Goal: Download file/media

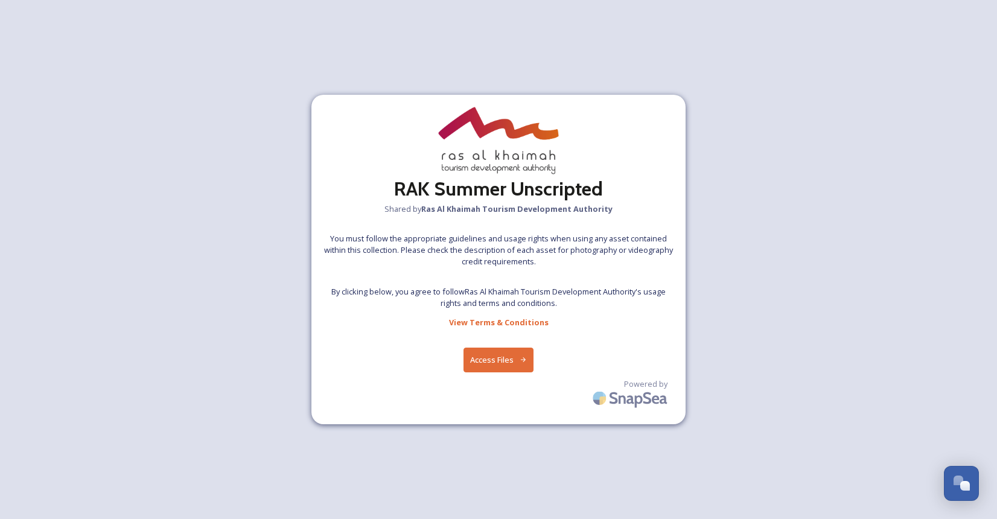
click at [502, 356] on button "Access Files" at bounding box center [499, 360] width 71 height 25
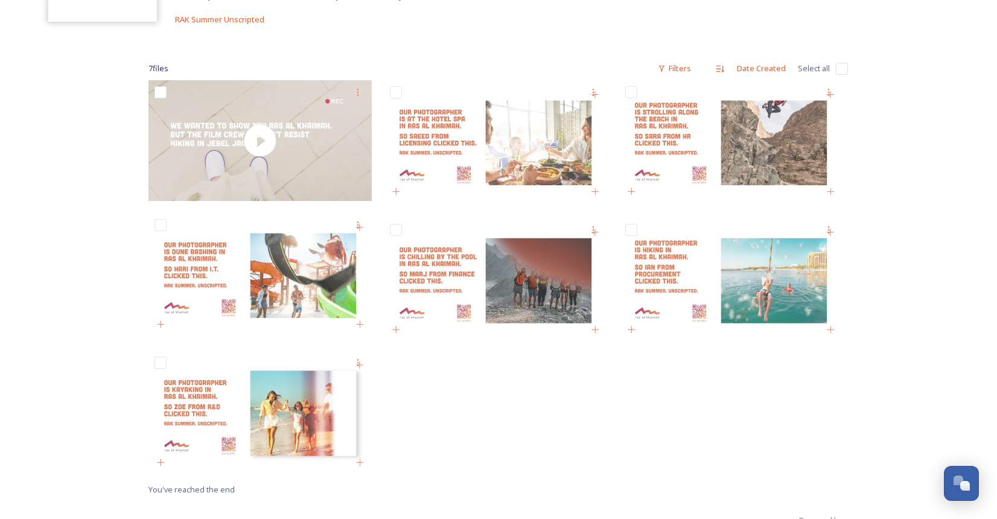
scroll to position [182, 0]
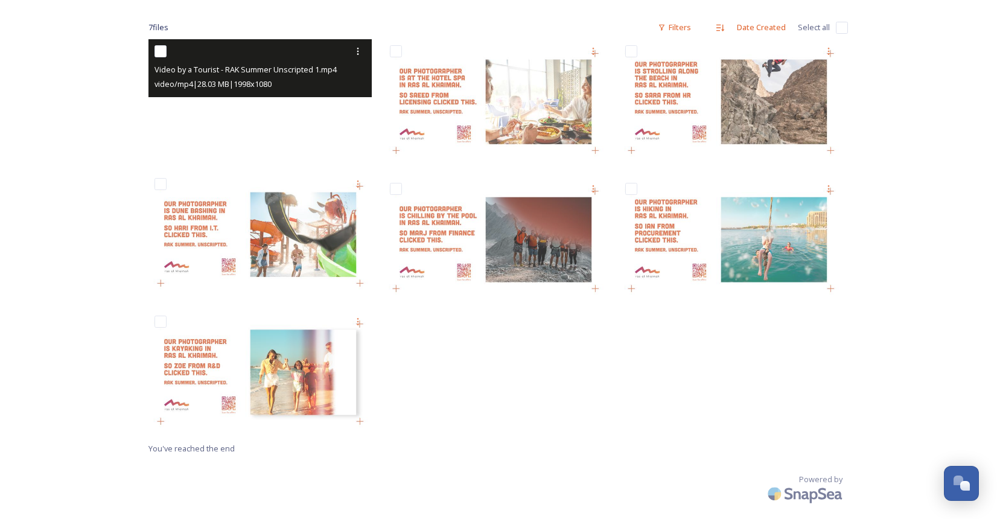
click at [222, 129] on video "Video by a Tourist - RAK Summer Unscripted 1.mp4" at bounding box center [260, 99] width 223 height 121
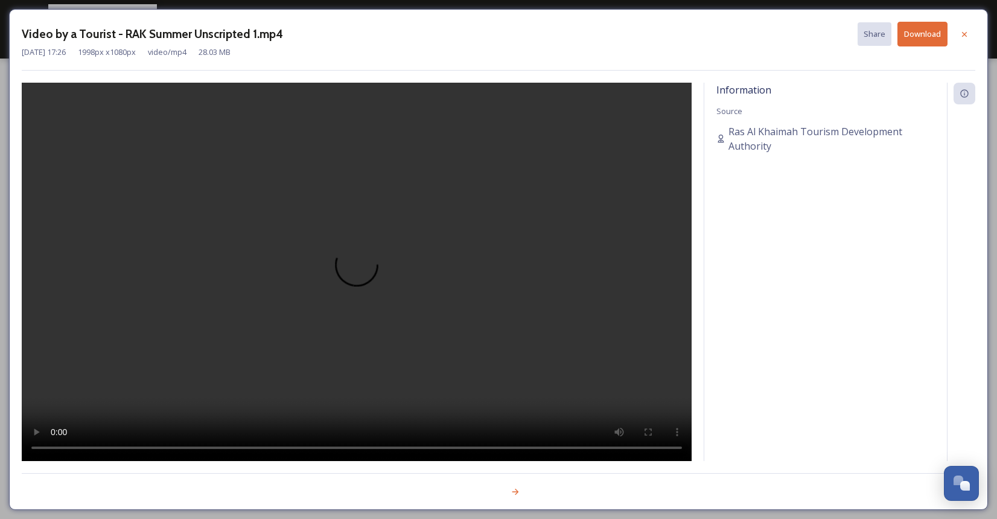
scroll to position [50, 0]
click at [963, 32] on icon at bounding box center [965, 35] width 10 height 10
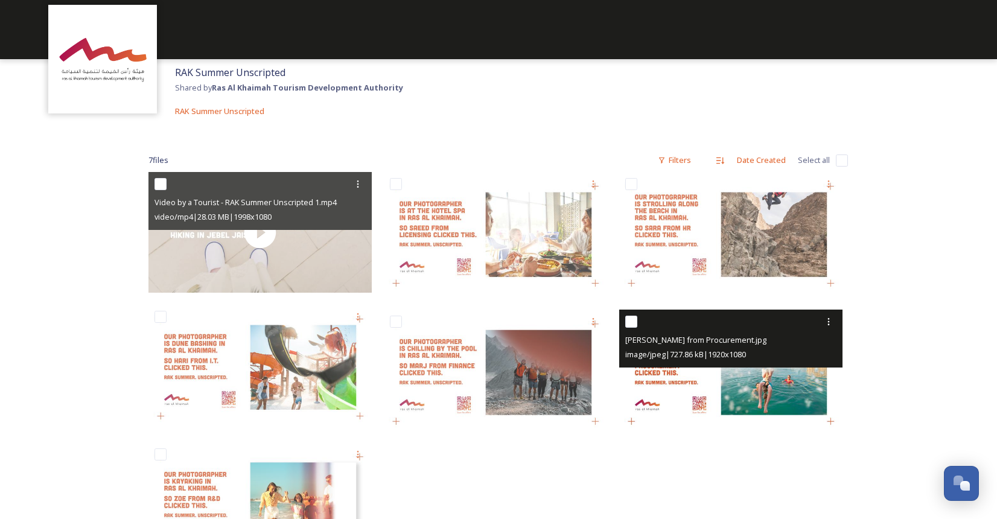
click at [756, 391] on img at bounding box center [730, 373] width 223 height 126
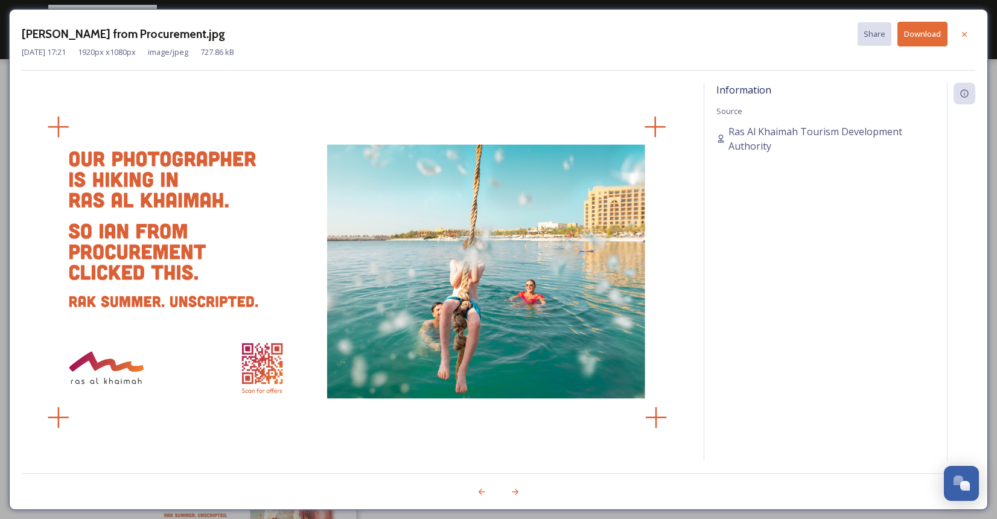
click at [4, 136] on div "[PERSON_NAME] from Procurement.jpg Share Download [DATE] 17:21 1920 px x 1080 p…" at bounding box center [498, 259] width 997 height 519
click at [963, 33] on icon at bounding box center [964, 33] width 5 height 5
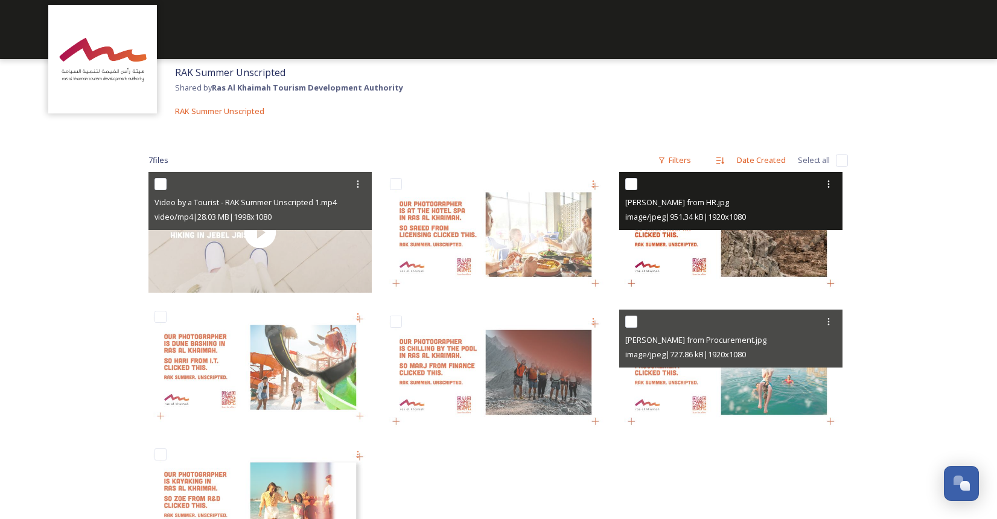
click at [764, 236] on img at bounding box center [730, 235] width 223 height 126
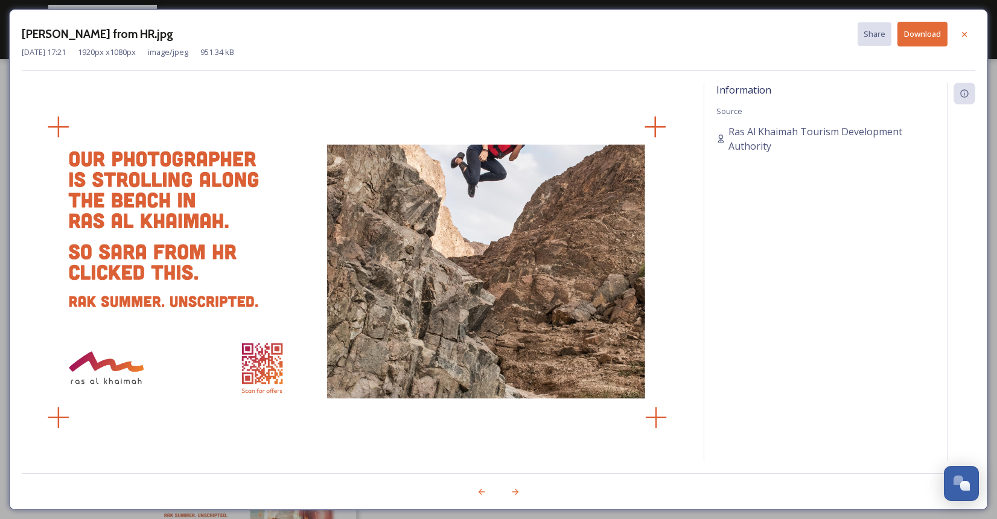
click at [937, 34] on button "Download" at bounding box center [923, 34] width 50 height 25
click at [962, 36] on icon at bounding box center [964, 33] width 5 height 5
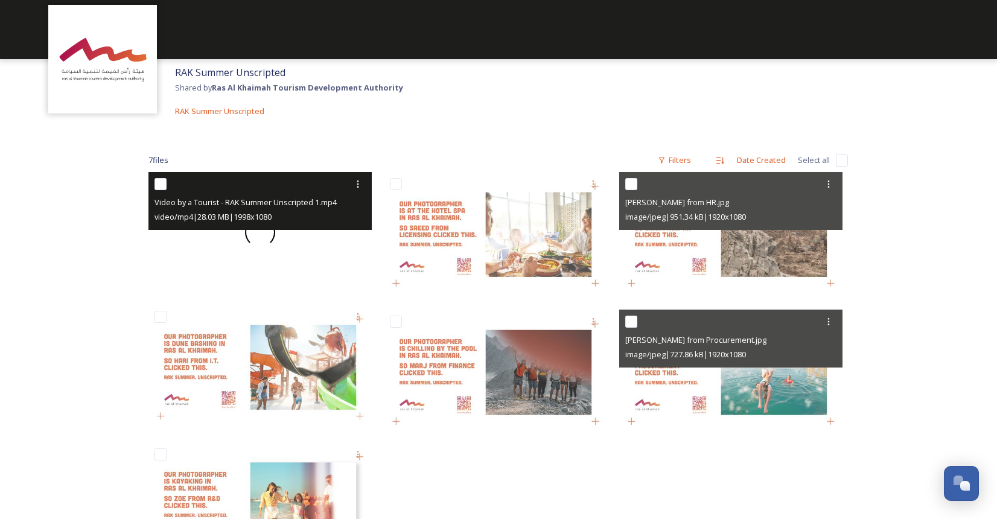
click at [245, 258] on video "Video by a Tourist - RAK Summer Unscripted 1.mp4" at bounding box center [260, 232] width 223 height 121
